Goal: Find specific page/section: Find specific page/section

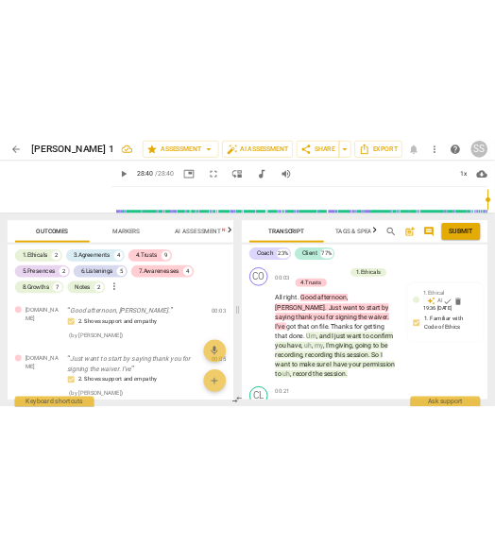
scroll to position [15699, 0]
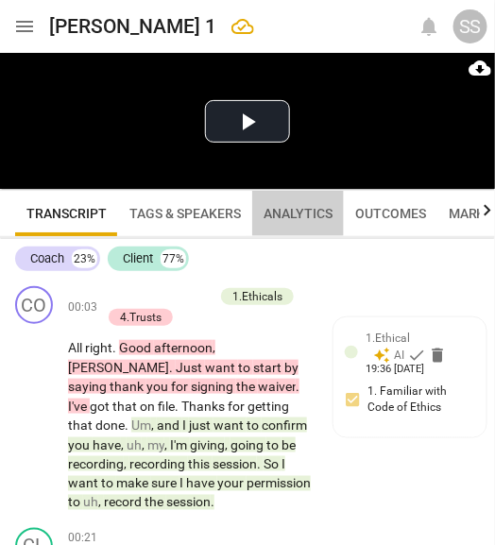
click at [319, 212] on span "Analytics" at bounding box center [298, 213] width 69 height 15
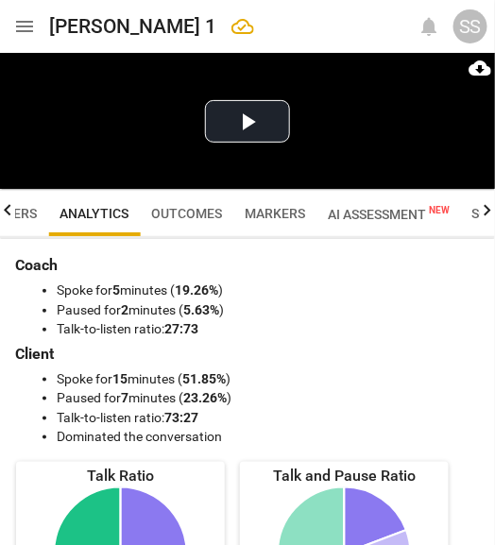
scroll to position [0, 226]
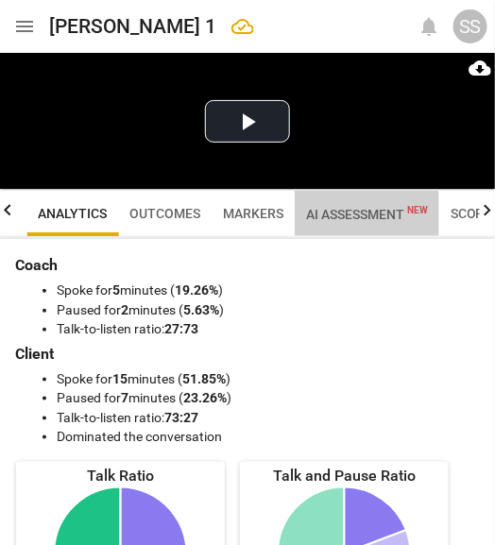
click at [358, 214] on span "AI Assessment New" at bounding box center [367, 214] width 122 height 15
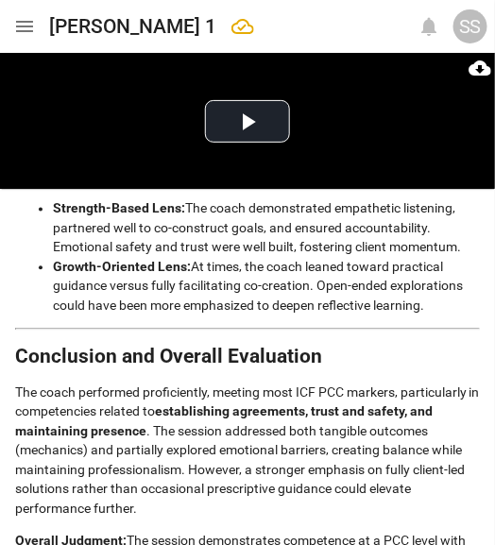
scroll to position [4147, 0]
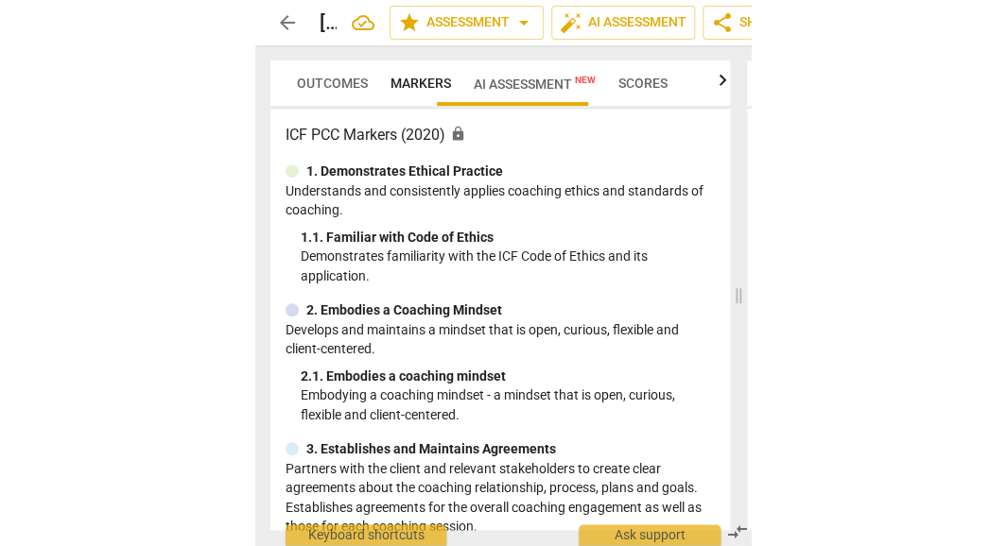
scroll to position [0, 0]
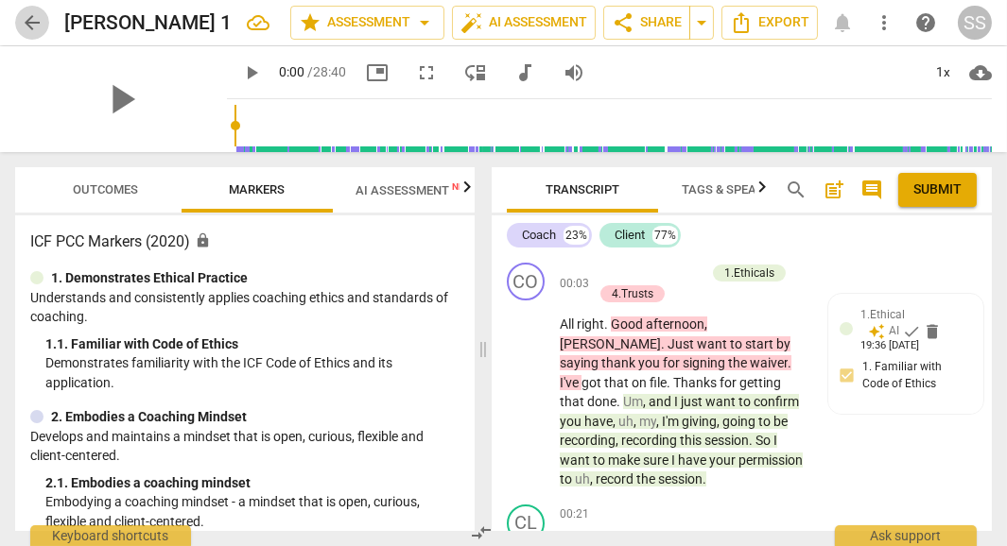
click at [26, 14] on span "arrow_back" at bounding box center [32, 22] width 23 height 23
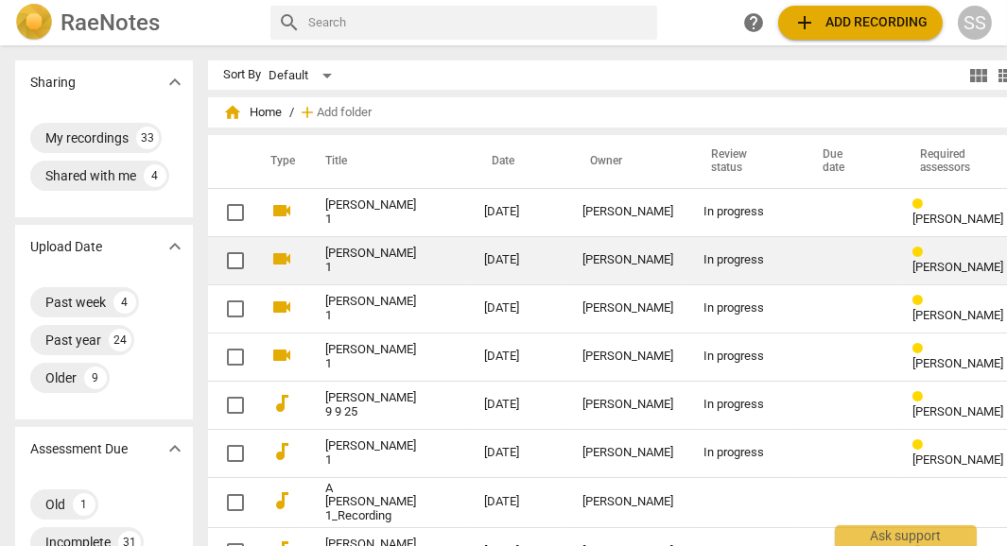
click at [359, 259] on link "[PERSON_NAME] 1" at bounding box center [370, 261] width 91 height 28
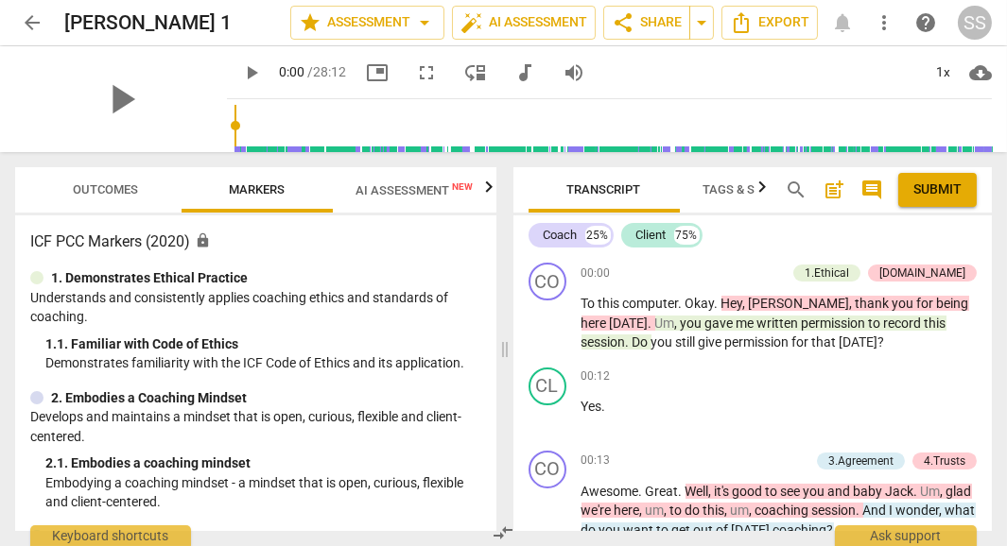
click at [110, 195] on span "Outcomes" at bounding box center [106, 189] width 65 height 14
